Goal: Answer question/provide support: Share knowledge or assist other users

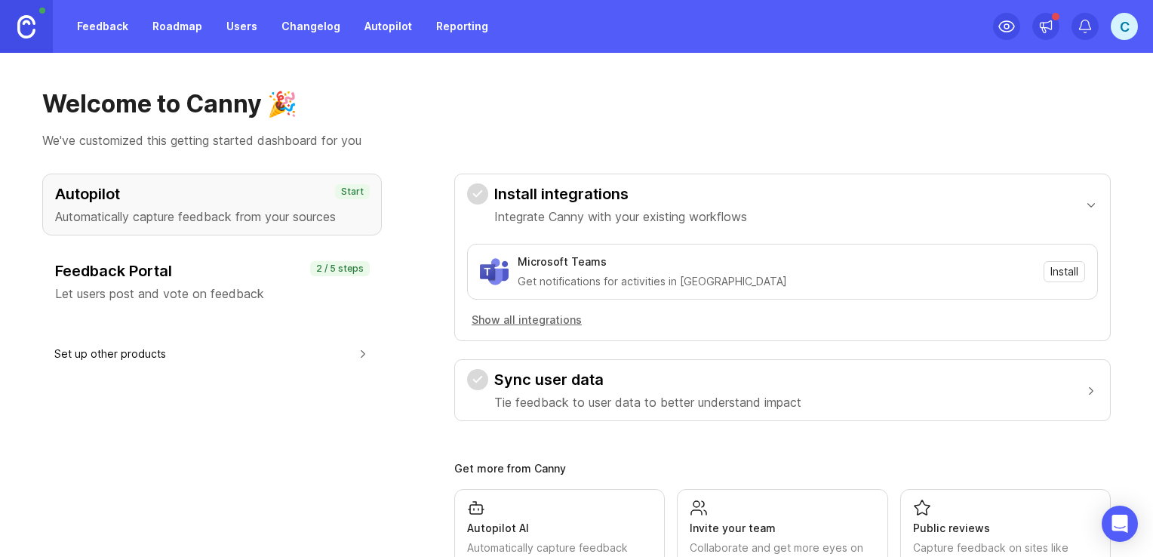
click at [169, 282] on div "Feedback Portal Let users post and vote on feedback" at bounding box center [212, 281] width 314 height 42
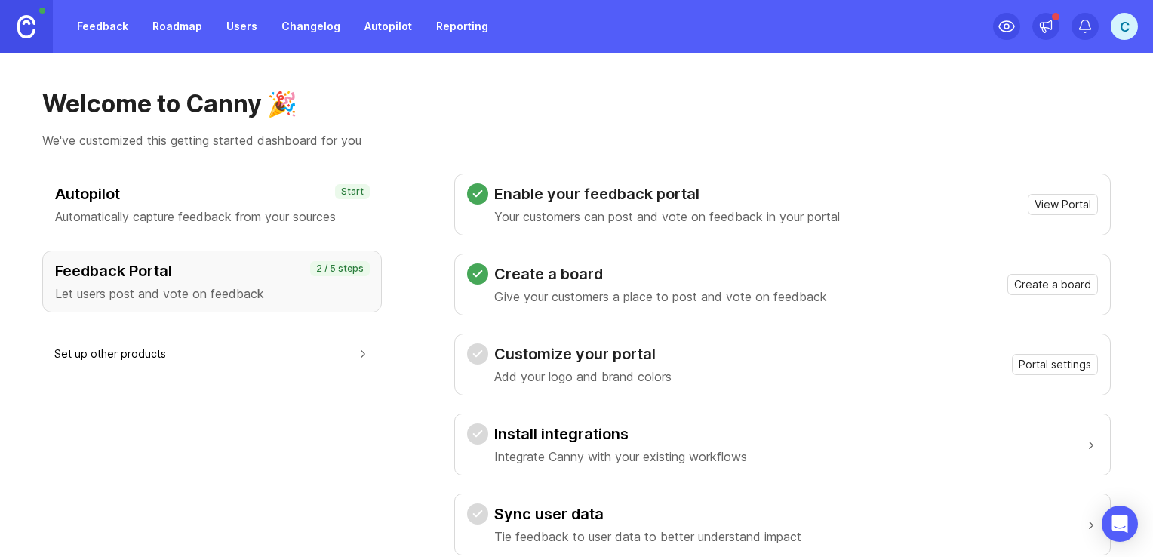
click at [95, 27] on link "Feedback" at bounding box center [102, 26] width 69 height 27
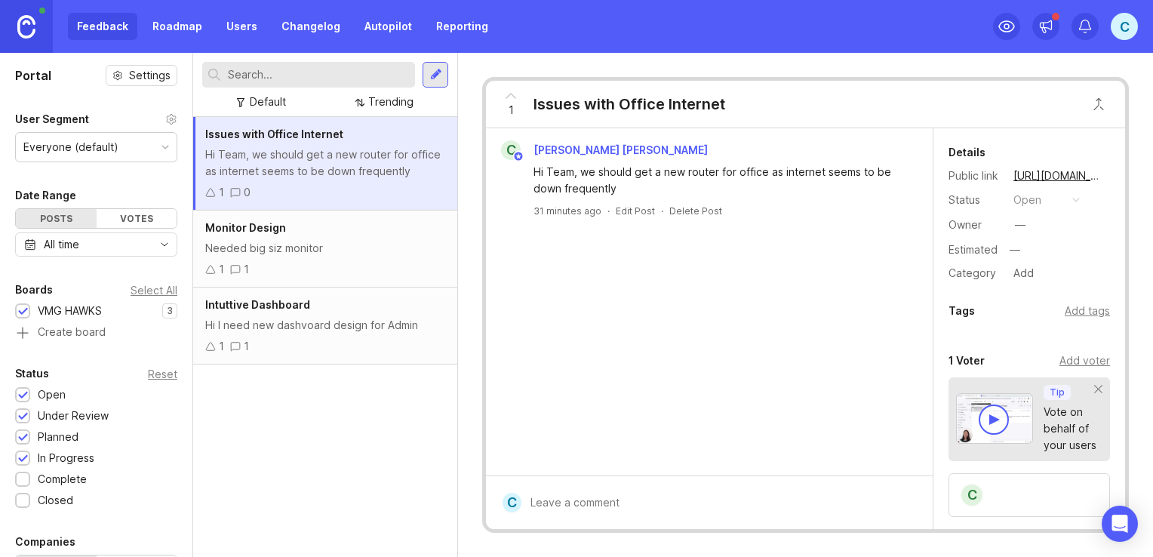
click at [319, 240] on div "Needed big siz monitor" at bounding box center [325, 248] width 240 height 17
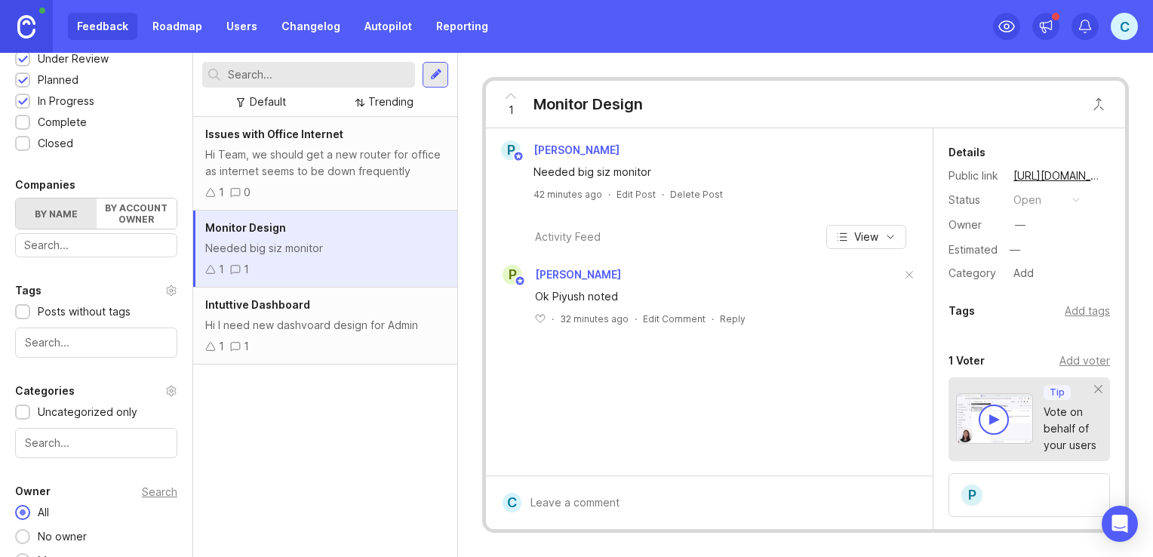
scroll to position [378, 0]
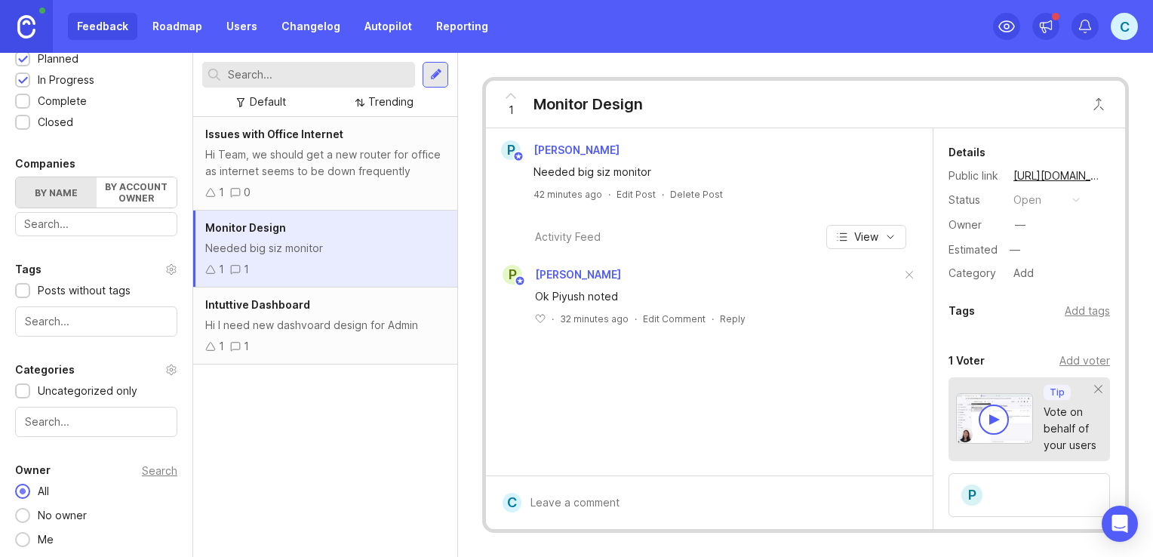
click at [129, 199] on label "By account owner" at bounding box center [137, 192] width 81 height 30
click at [16, 177] on input "By account owner" at bounding box center [16, 177] width 0 height 0
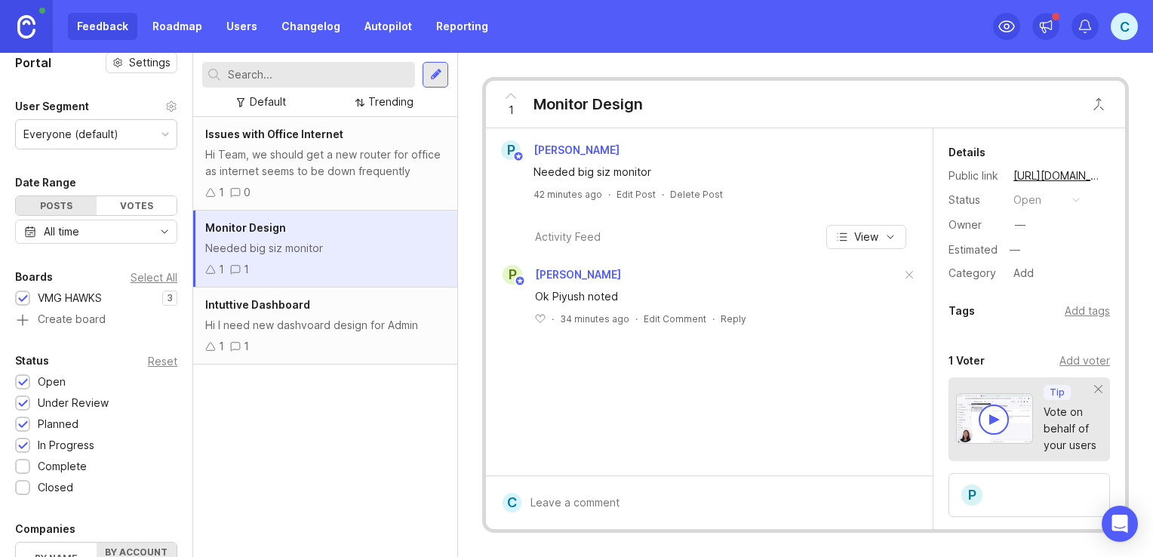
scroll to position [0, 0]
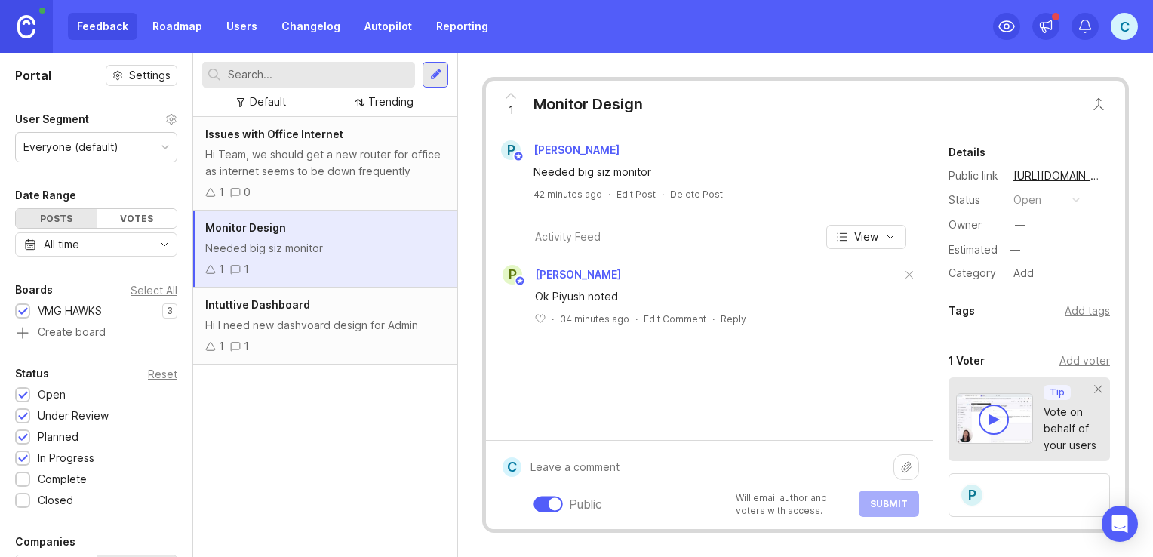
click at [556, 504] on div "Public Will email author and voters with access . Submit" at bounding box center [721, 485] width 398 height 64
type textarea "What size?"
click at [869, 507] on button "Submit" at bounding box center [889, 504] width 60 height 26
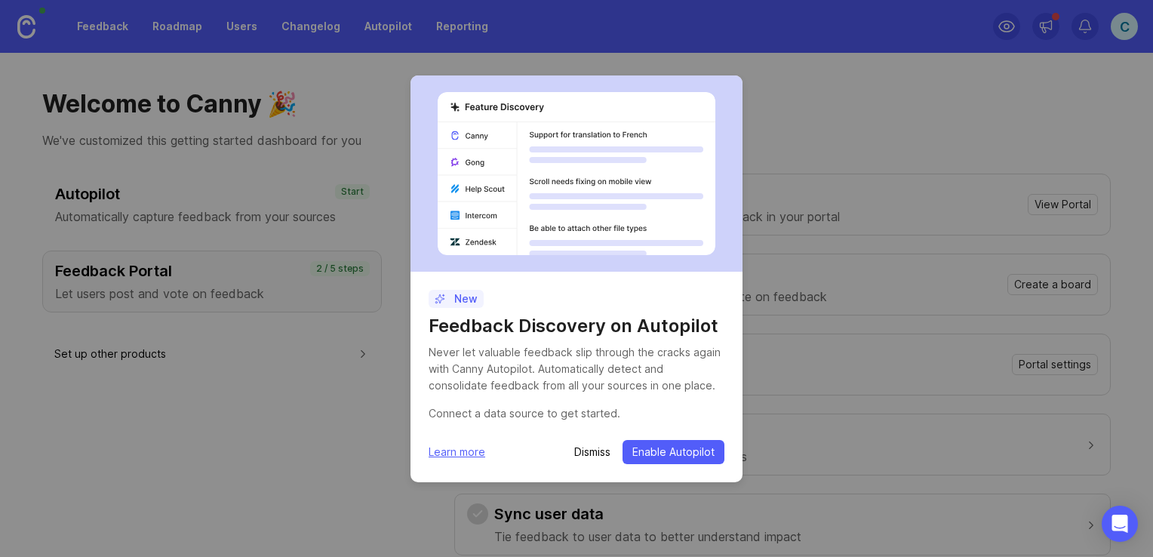
drag, startPoint x: 592, startPoint y: 451, endPoint x: 679, endPoint y: 436, distance: 88.0
click at [593, 450] on p "Dismiss" at bounding box center [592, 452] width 36 height 15
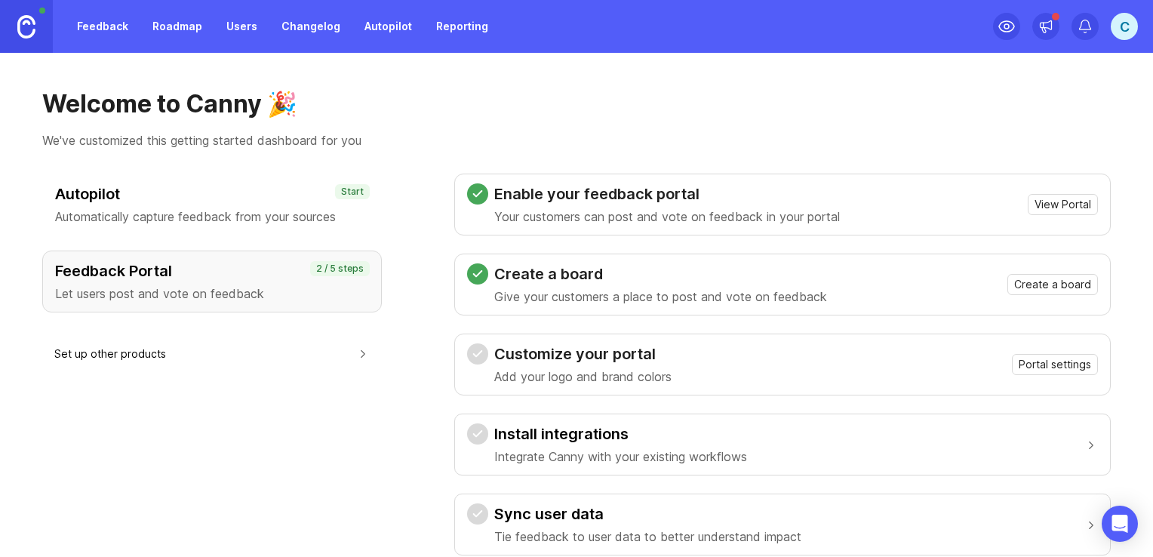
click at [101, 5] on div "Feedback Roadmap Users Changelog Autopilot Reporting" at bounding box center [248, 26] width 497 height 53
click at [100, 44] on div "Feedback Roadmap Users Changelog Autopilot Reporting" at bounding box center [248, 26] width 497 height 53
click at [101, 28] on link "Feedback" at bounding box center [102, 26] width 69 height 27
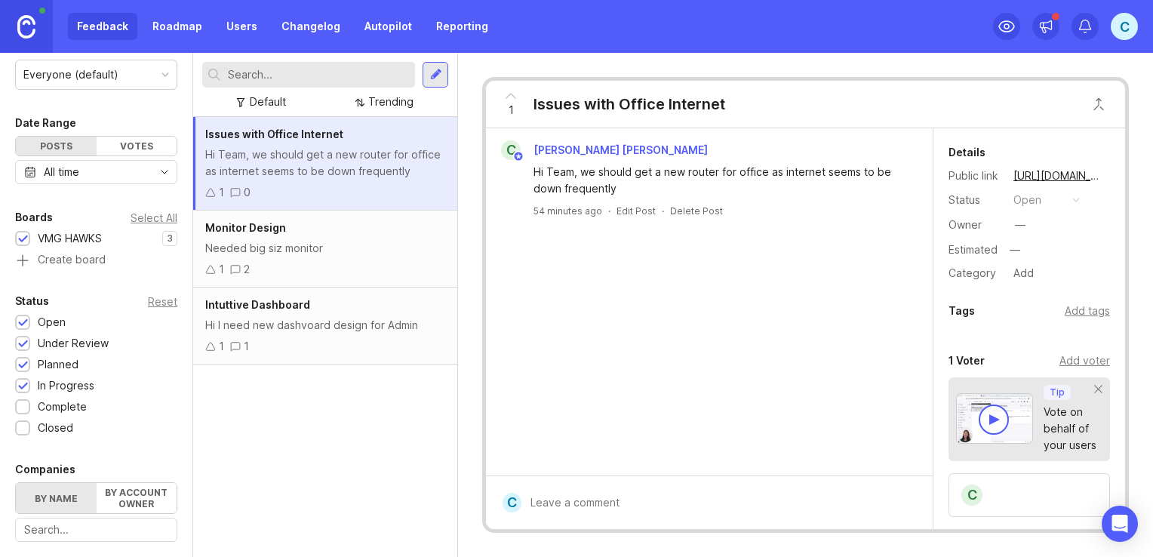
scroll to position [75, 0]
click at [137, 63] on div "Everyone (default)" at bounding box center [96, 71] width 161 height 29
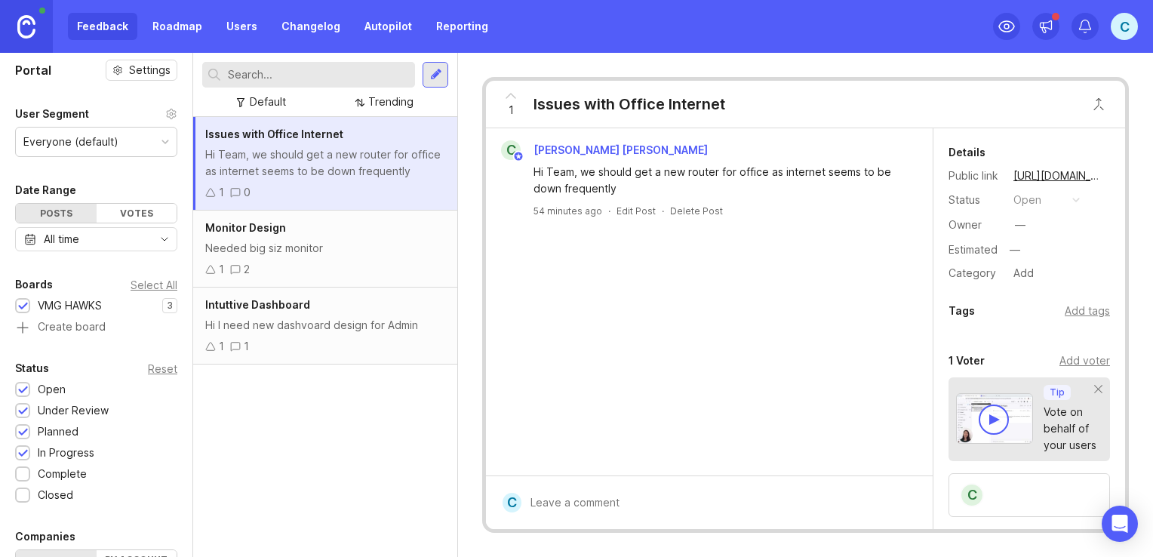
scroll to position [0, 0]
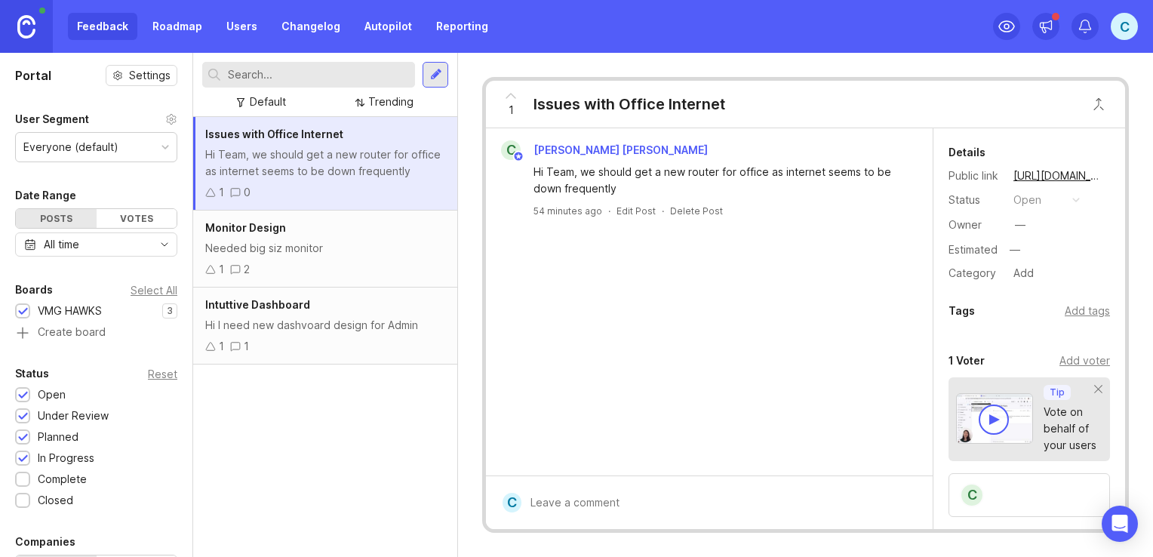
click at [246, 26] on link "Users" at bounding box center [241, 26] width 49 height 27
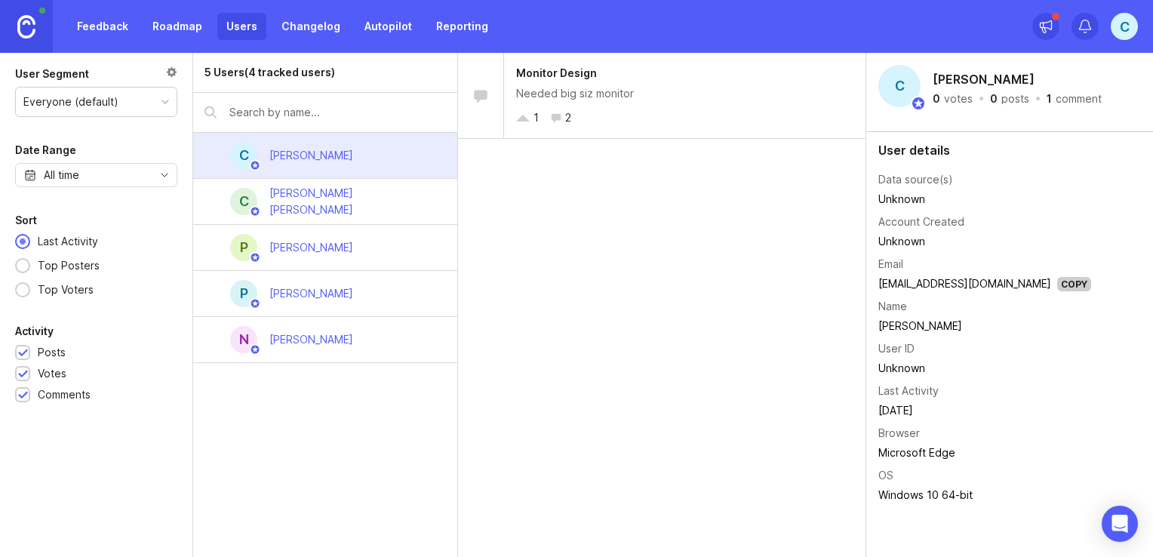
click at [91, 34] on link "Feedback" at bounding box center [102, 26] width 69 height 27
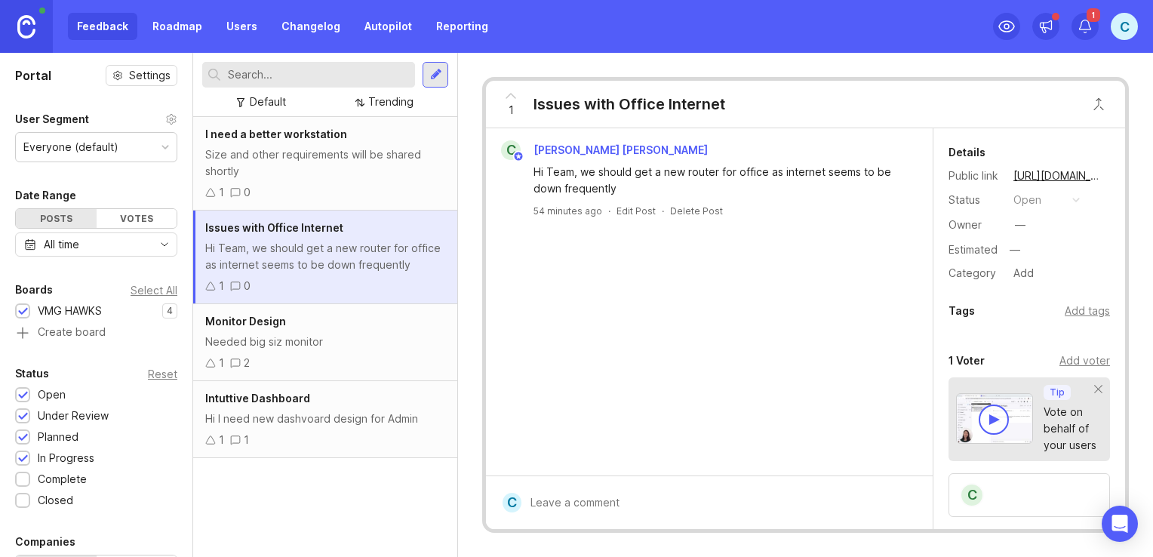
click at [318, 173] on div "Size and other requirements will be shared shortly" at bounding box center [325, 162] width 240 height 33
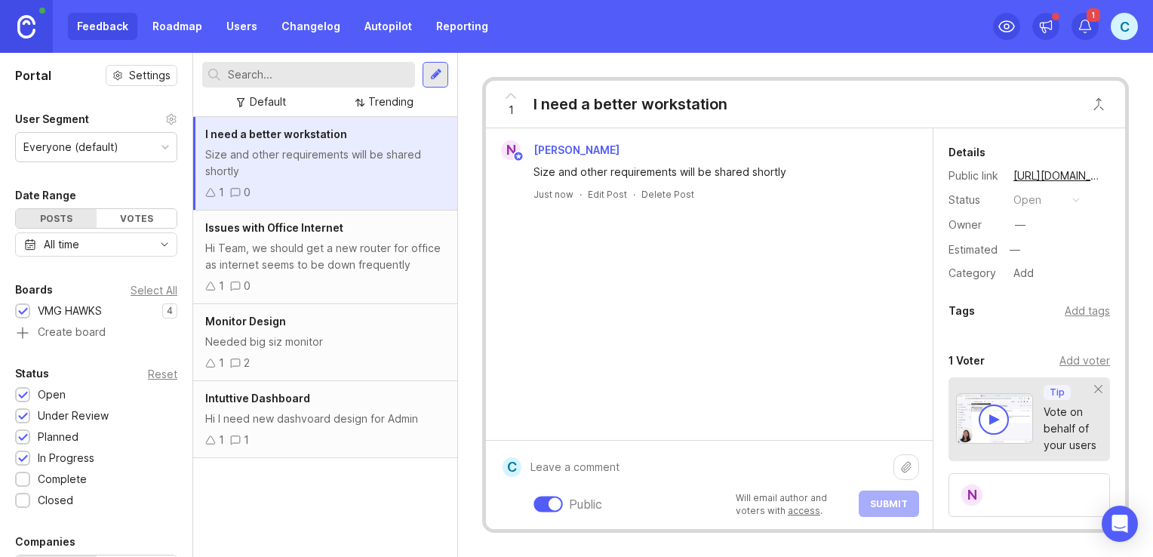
click at [624, 502] on div "Public Will email author and voters with access . Submit" at bounding box center [721, 485] width 398 height 64
